Goal: Information Seeking & Learning: Find specific fact

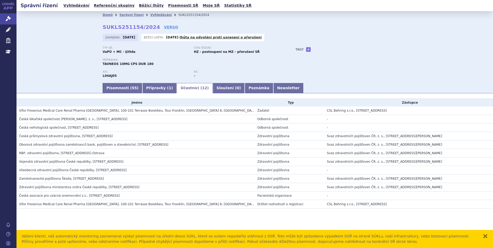
click at [215, 241] on div "Vážení klienti, náš automatický monitoring zaznamenal výskyt písemností na úřed…" at bounding box center [249, 238] width 455 height 11
click at [78, 8] on link "Vyhledávání" at bounding box center [76, 5] width 29 height 7
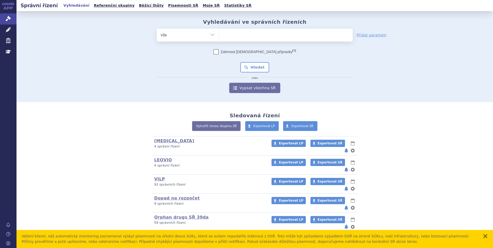
click at [238, 39] on ul at bounding box center [286, 34] width 134 height 11
click at [219, 39] on select at bounding box center [218, 34] width 0 height 13
paste input "SUKLS335233/2025"
type input "SUKLS335233/2025"
select select "SUKLS335233/2025"
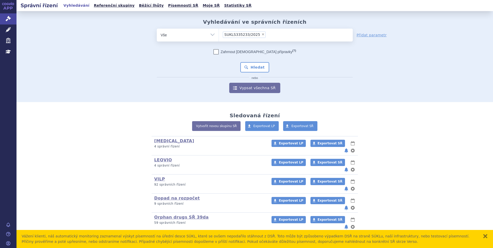
click at [250, 62] on div "Zahrnout [DEMOGRAPHIC_DATA] přípravky (?) * Pozor, hledání dle vyhledávacího pa…" at bounding box center [255, 71] width 196 height 44
click at [258, 71] on button "Hledat" at bounding box center [254, 67] width 29 height 10
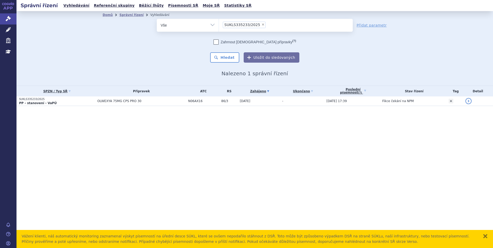
click at [61, 101] on p "PP - stanovení - VaPÚ" at bounding box center [56, 103] width 75 height 4
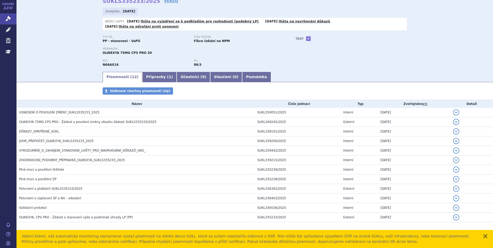
scroll to position [26, 0]
